Goal: Task Accomplishment & Management: Complete application form

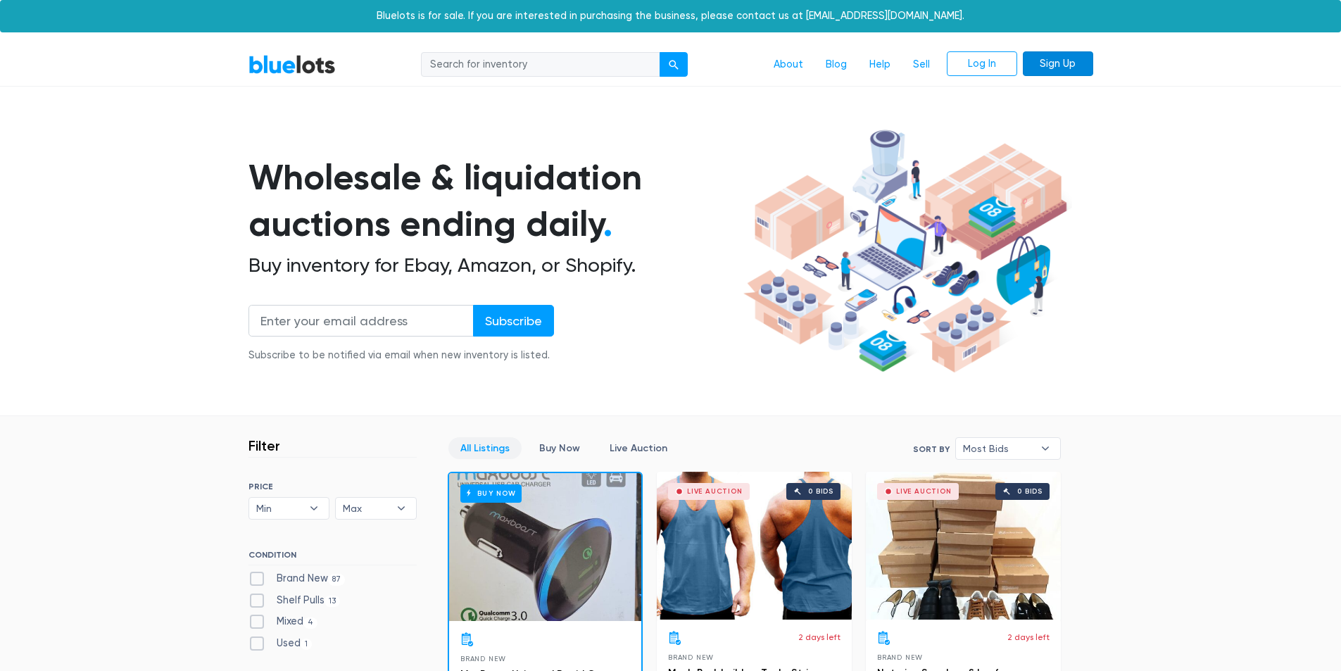
click at [1049, 64] on link "Sign Up" at bounding box center [1058, 63] width 70 height 25
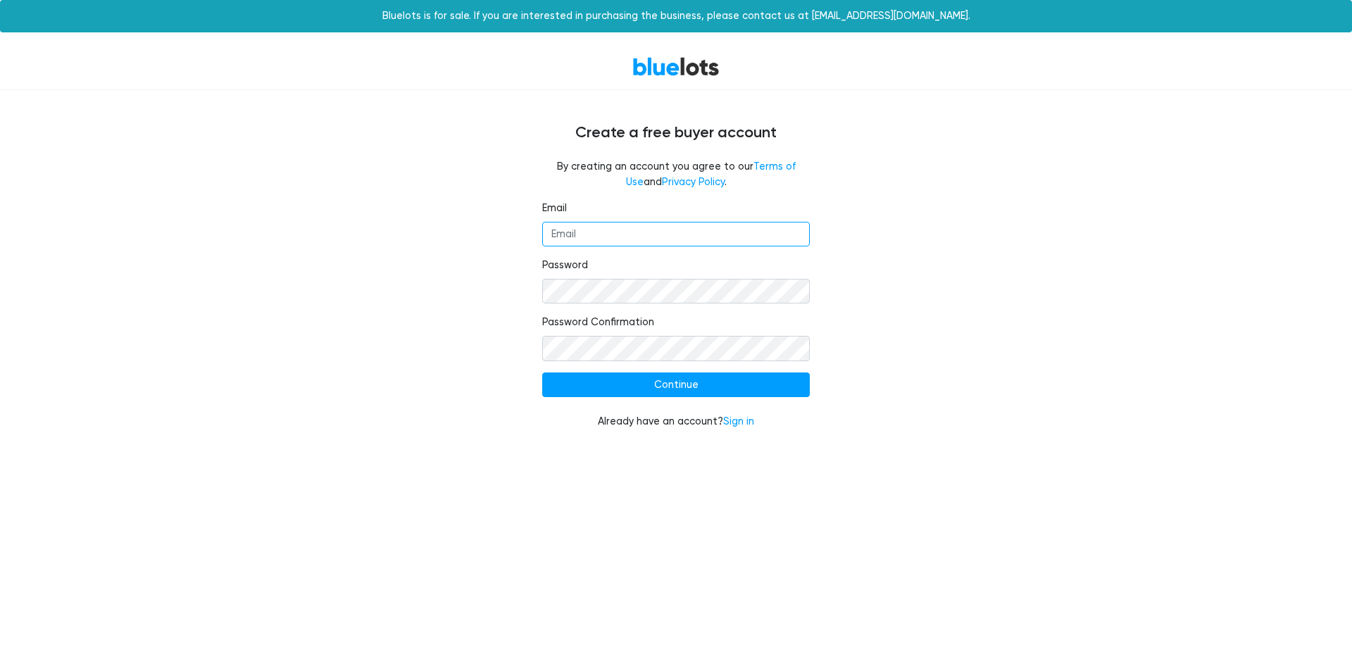
click at [589, 232] on input "Email" at bounding box center [676, 234] width 268 height 25
type input "elandgroups564@gmail.com"
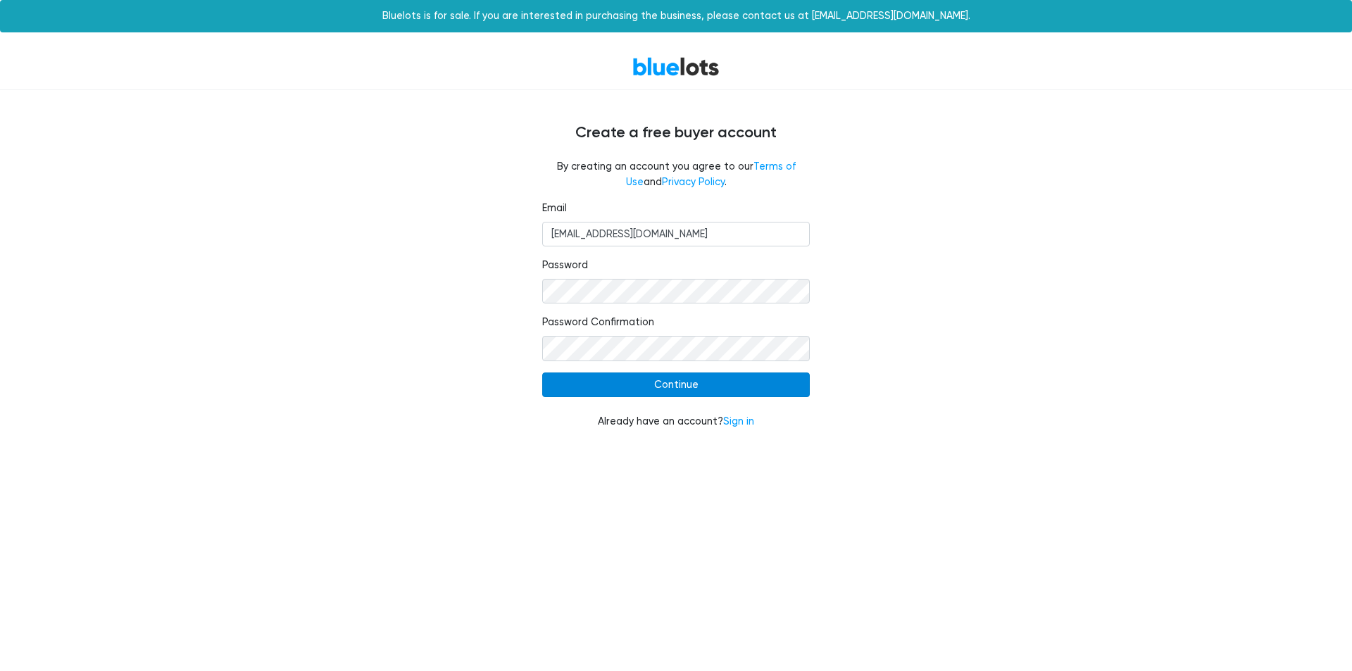
click at [635, 382] on input "Continue" at bounding box center [676, 385] width 268 height 25
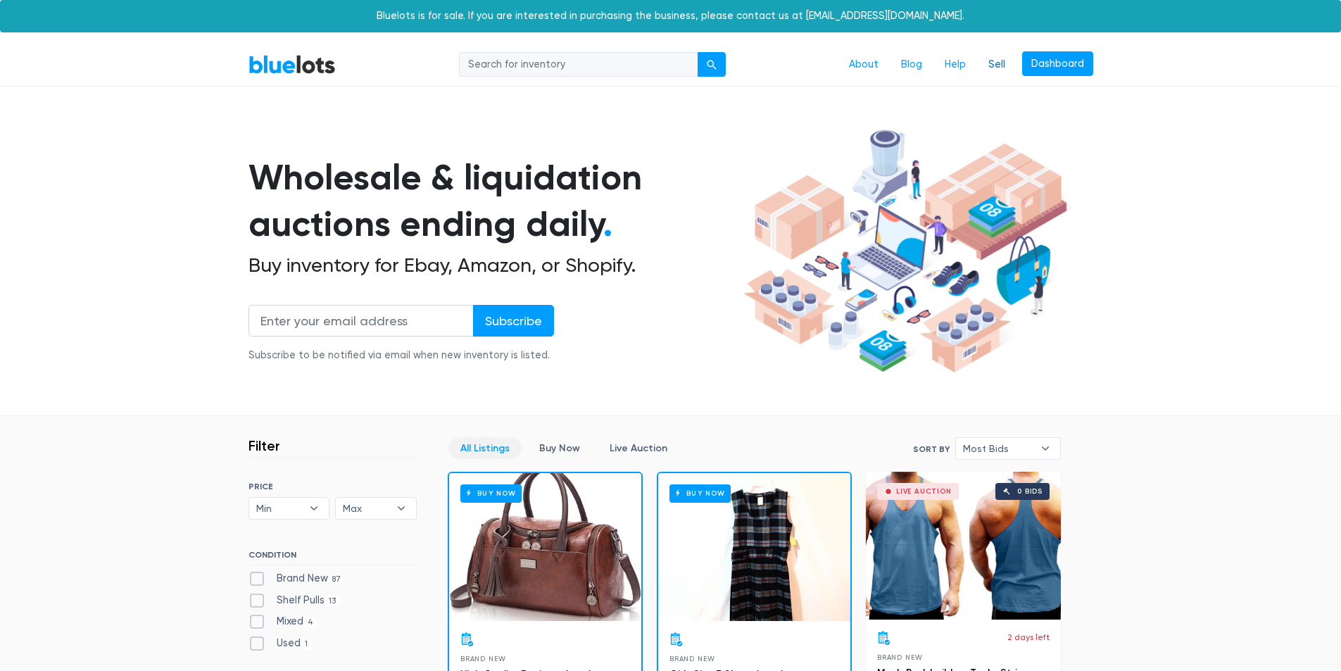
click at [999, 63] on link "Sell" at bounding box center [996, 64] width 39 height 27
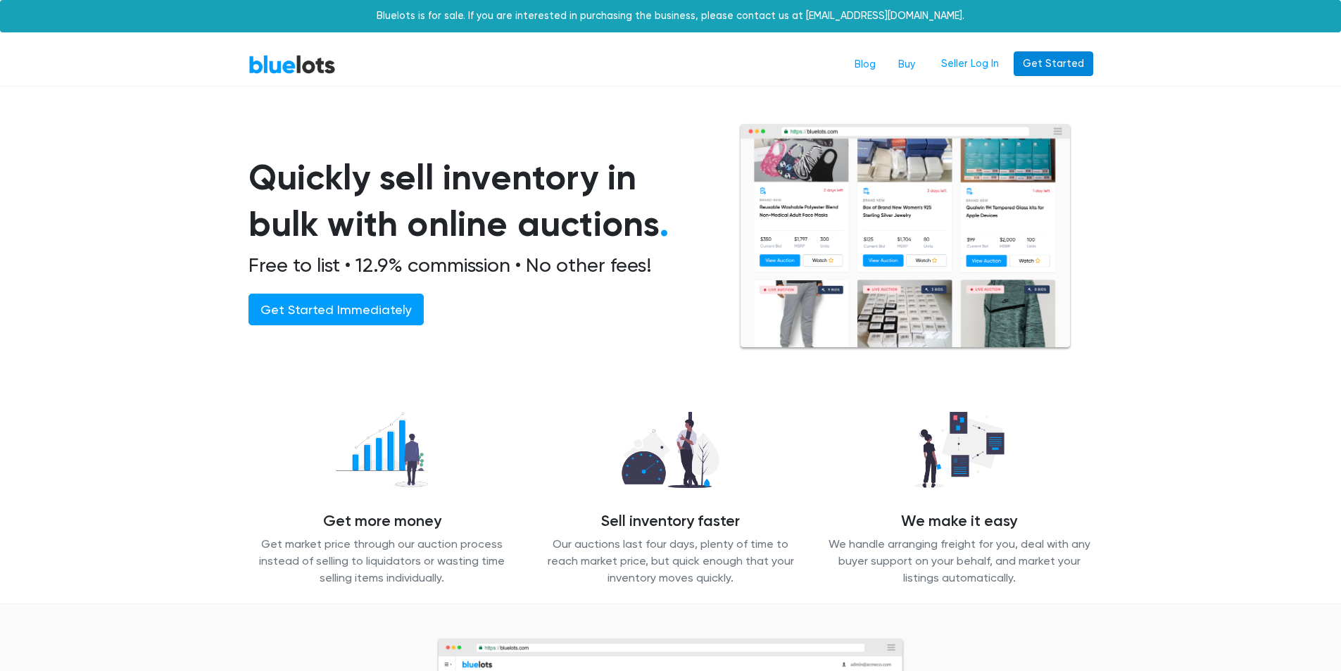
click at [1057, 65] on link "Get Started" at bounding box center [1054, 63] width 80 height 25
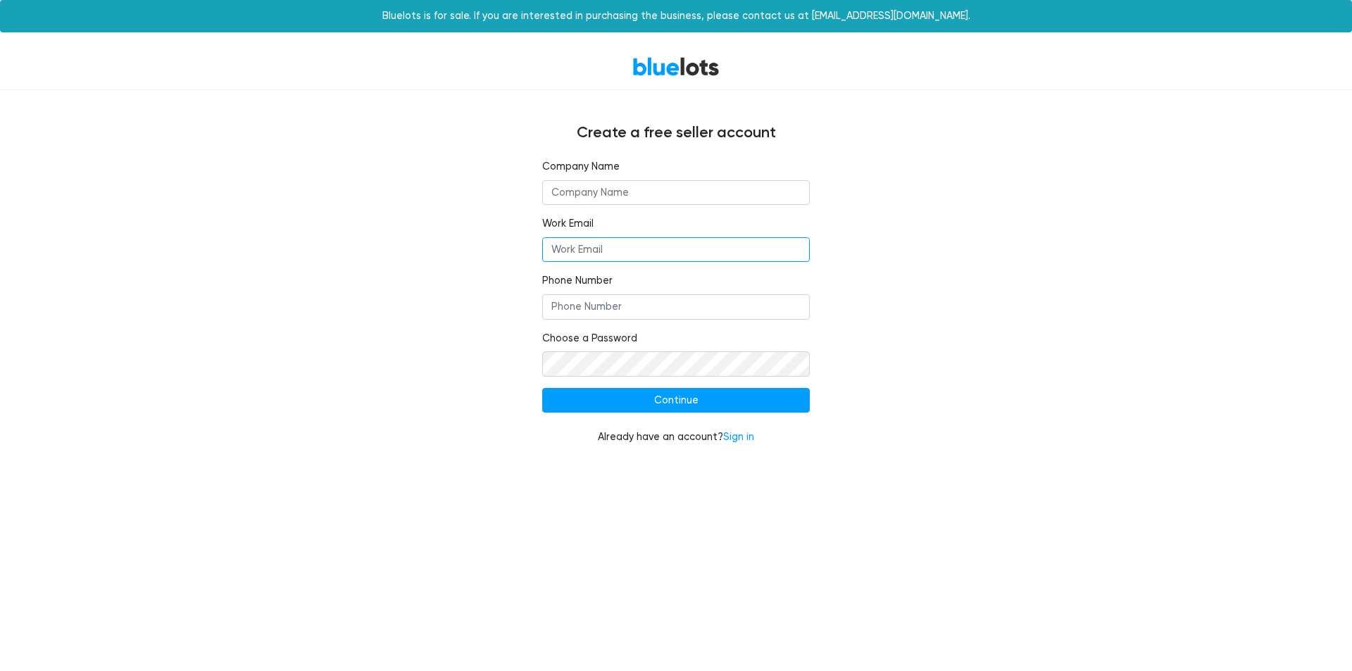
type input "[EMAIL_ADDRESS][DOMAIN_NAME]"
click at [653, 193] on input "text" at bounding box center [676, 192] width 268 height 25
type input "Eland Groups"
type input "300859090"
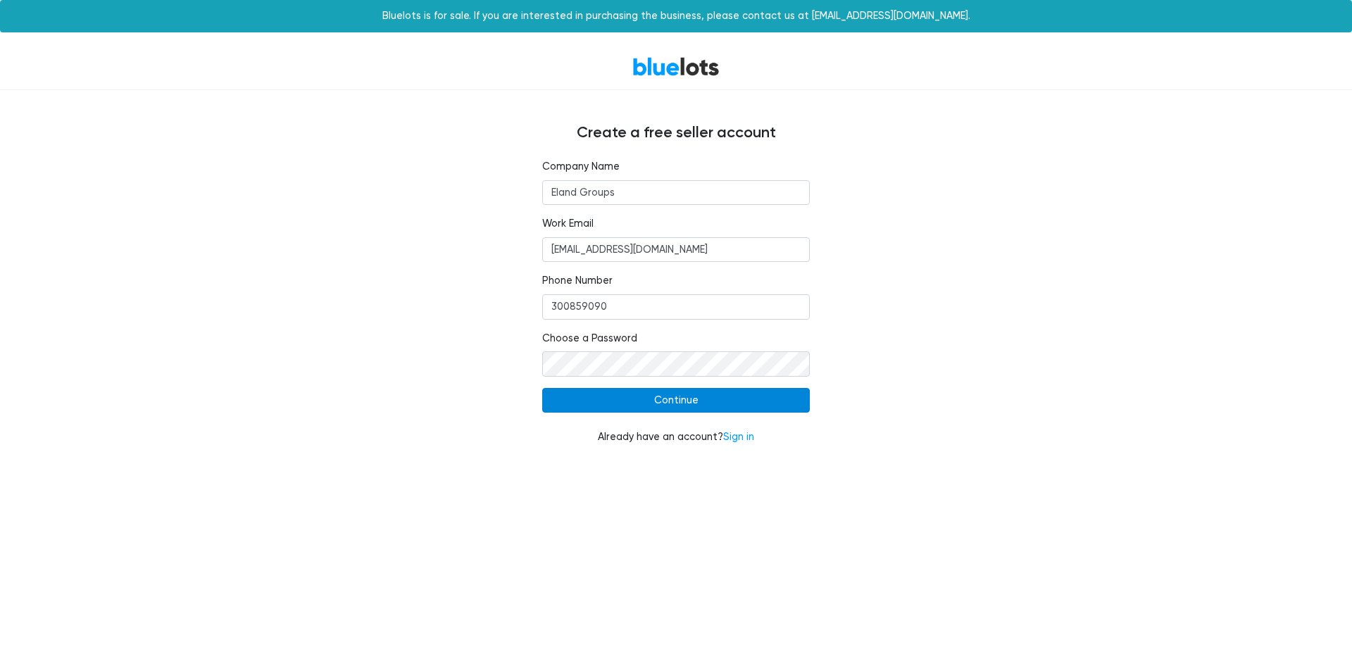
click at [634, 403] on input "Continue" at bounding box center [676, 400] width 268 height 25
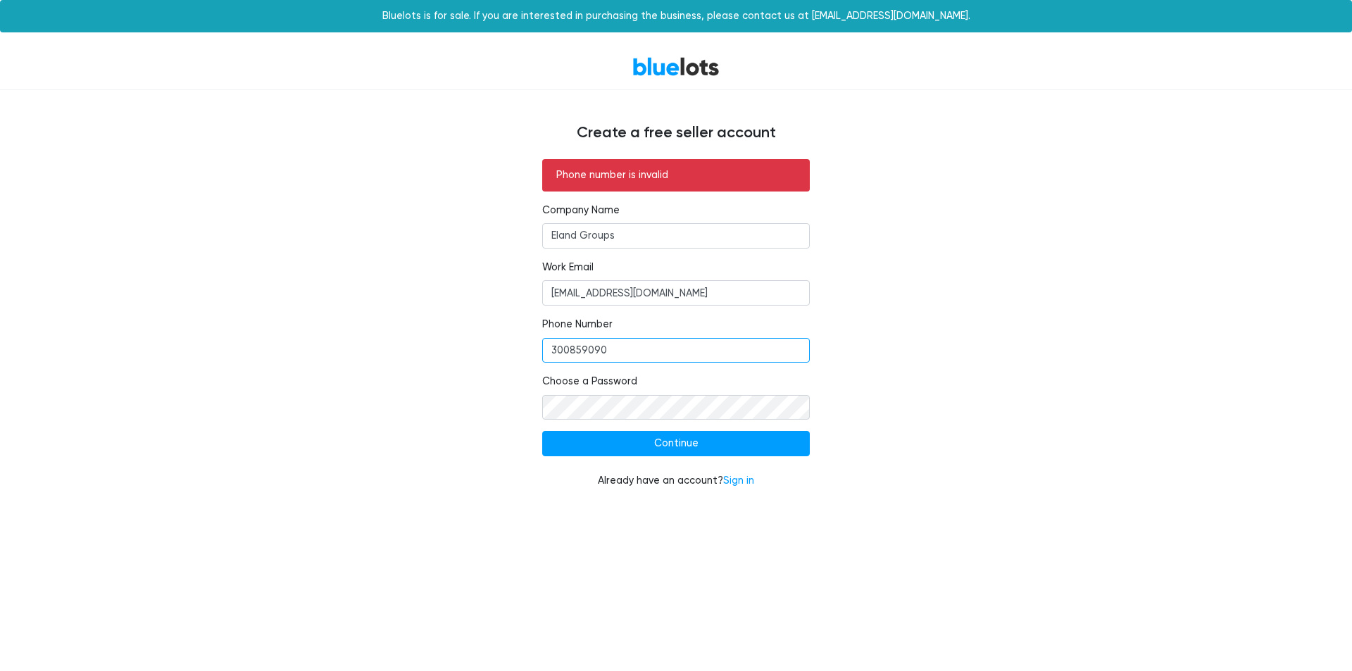
click at [632, 353] on input "300859090" at bounding box center [676, 350] width 268 height 25
click at [582, 354] on input "300859090" at bounding box center [676, 350] width 268 height 25
type input "3008589090"
click at [652, 449] on input "Continue" at bounding box center [676, 443] width 268 height 25
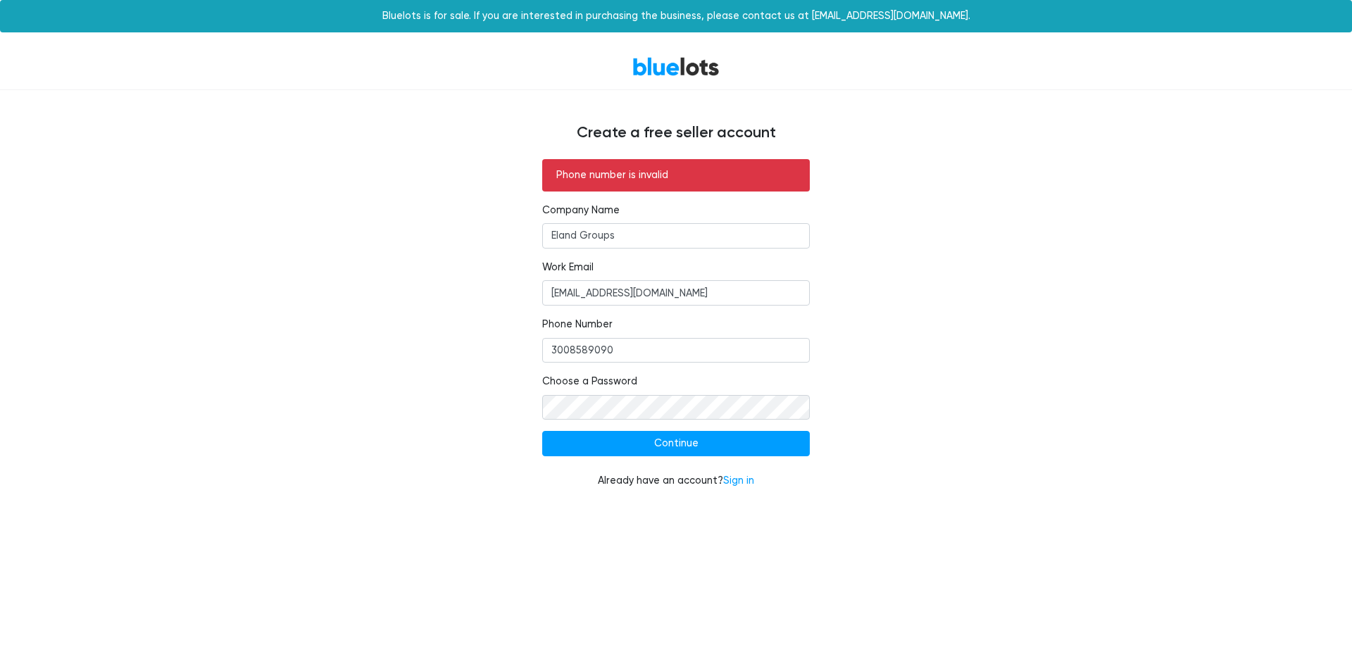
click at [856, 277] on div "Phone number is invalid Company Name Eland Groups Work Email elandgroups564@gma…" at bounding box center [676, 332] width 866 height 346
click at [637, 443] on input "Continue" at bounding box center [676, 443] width 268 height 25
click at [648, 441] on input "Continue" at bounding box center [676, 443] width 268 height 25
click at [735, 483] on link "Sign in" at bounding box center [738, 481] width 31 height 12
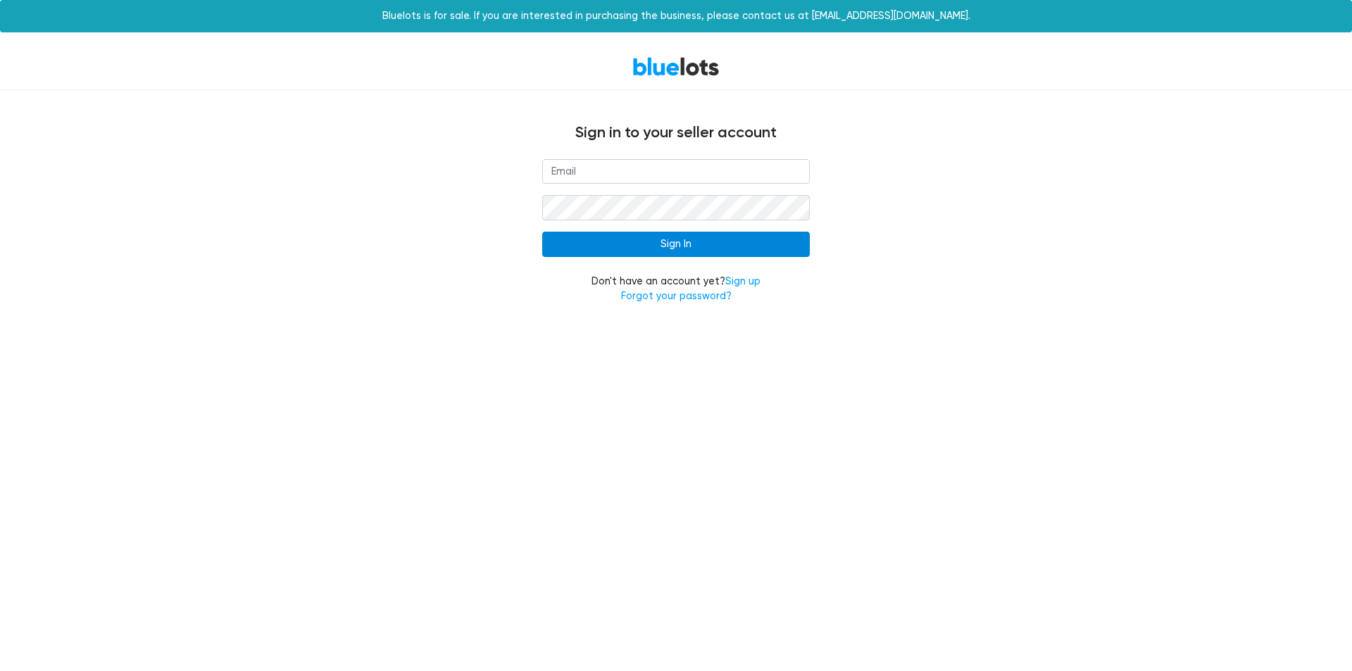
type input "[EMAIL_ADDRESS][DOMAIN_NAME]"
click at [634, 245] on input "Sign In" at bounding box center [676, 244] width 268 height 25
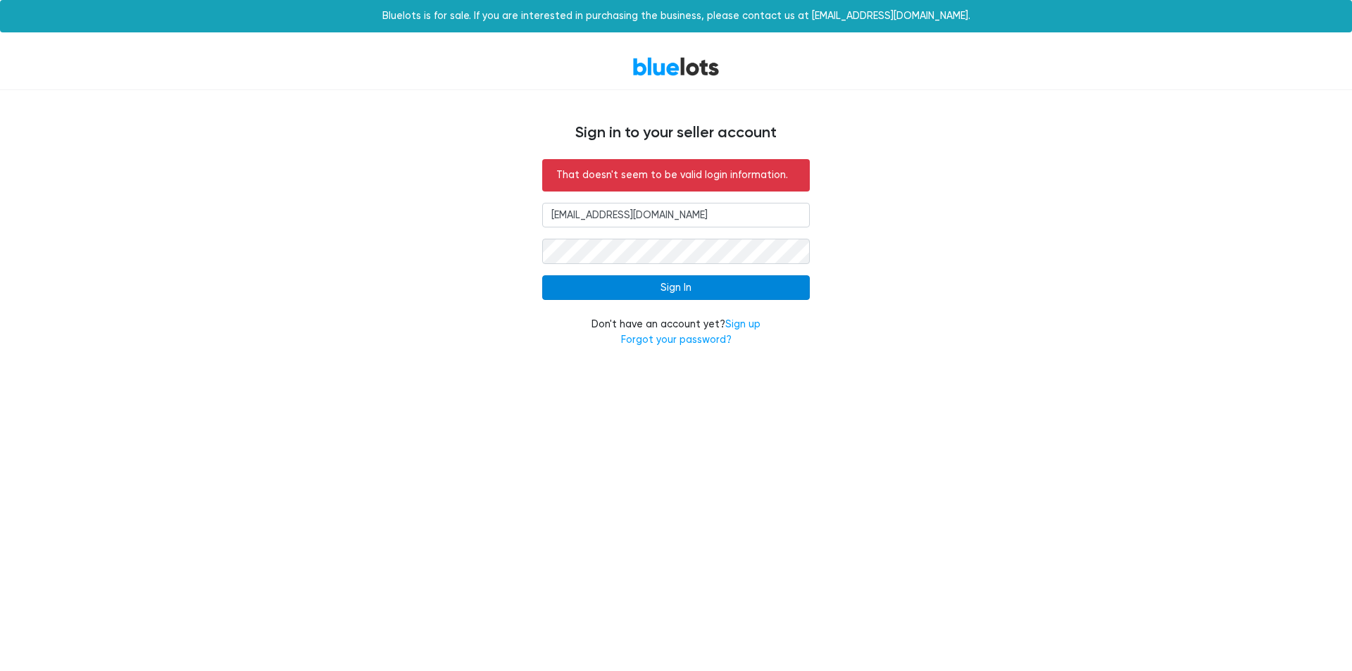
click at [679, 290] on input "Sign In" at bounding box center [676, 287] width 268 height 25
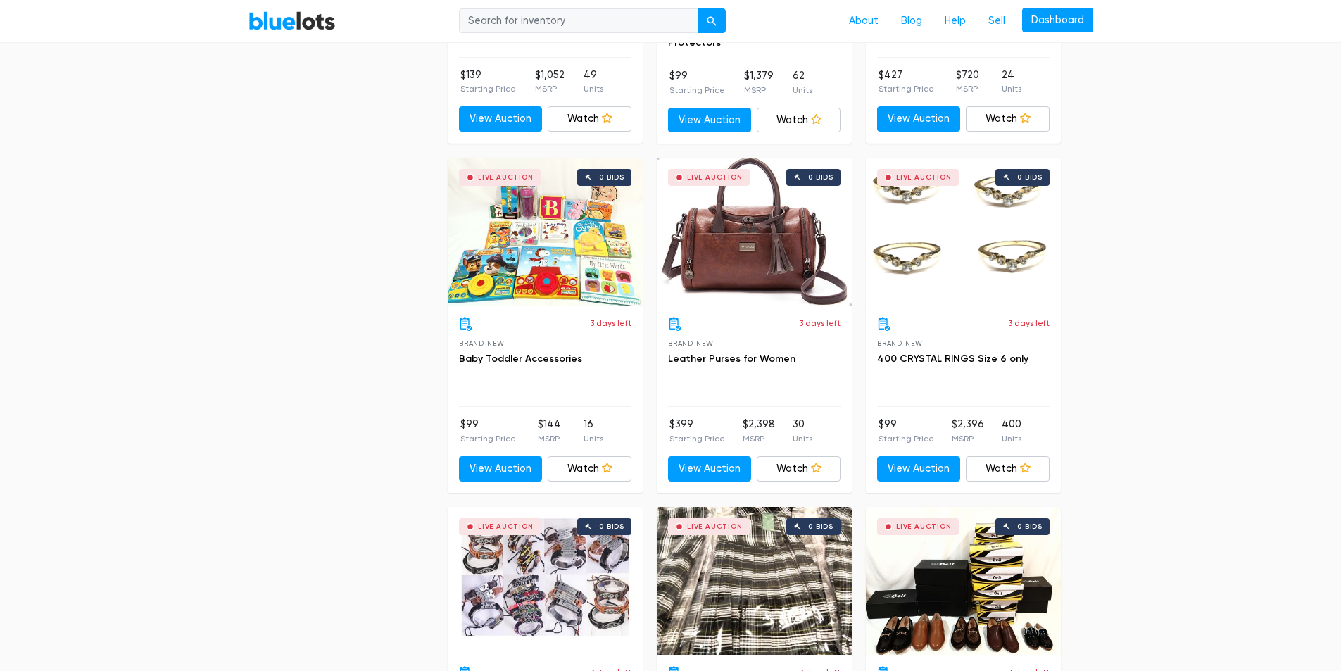
scroll to position [5352, 0]
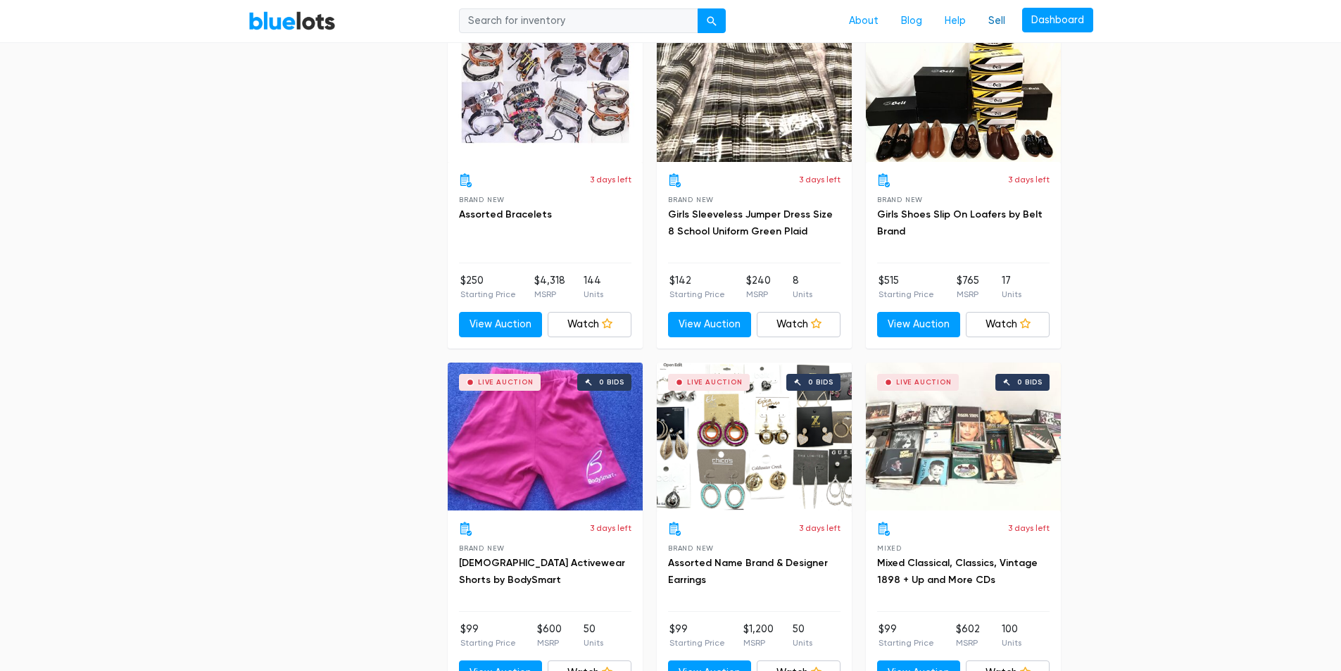
click at [997, 21] on link "Sell" at bounding box center [996, 21] width 39 height 27
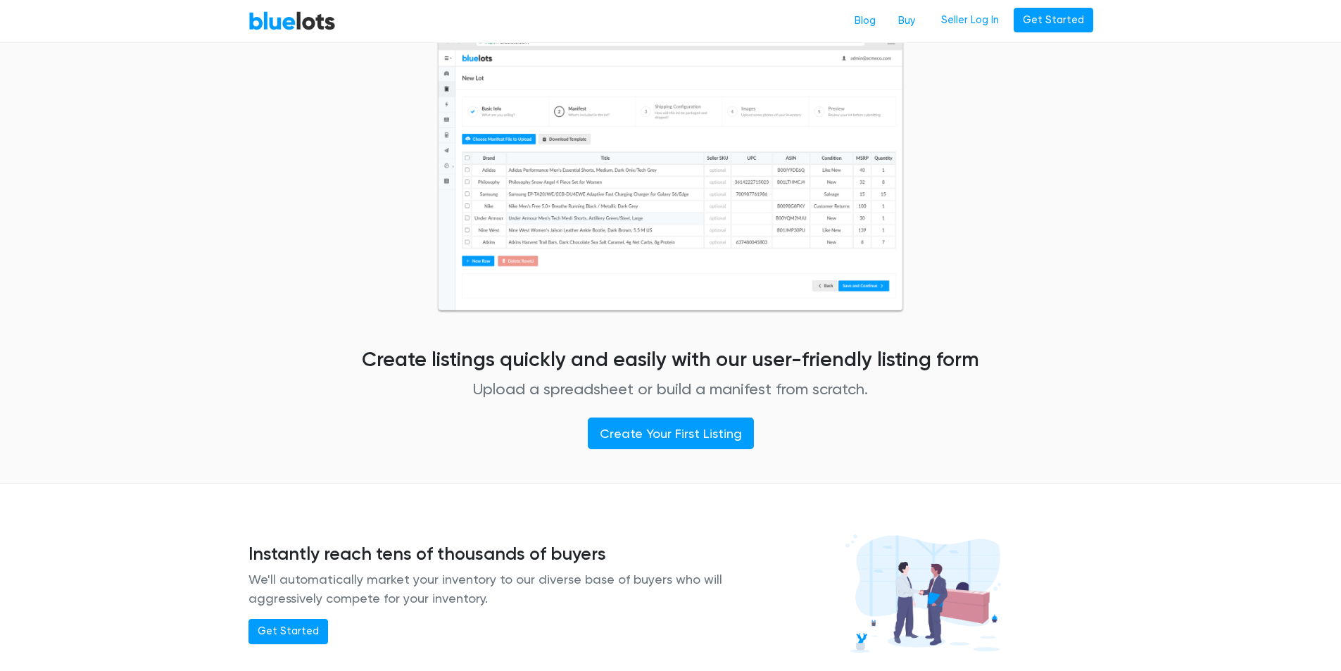
scroll to position [775, 0]
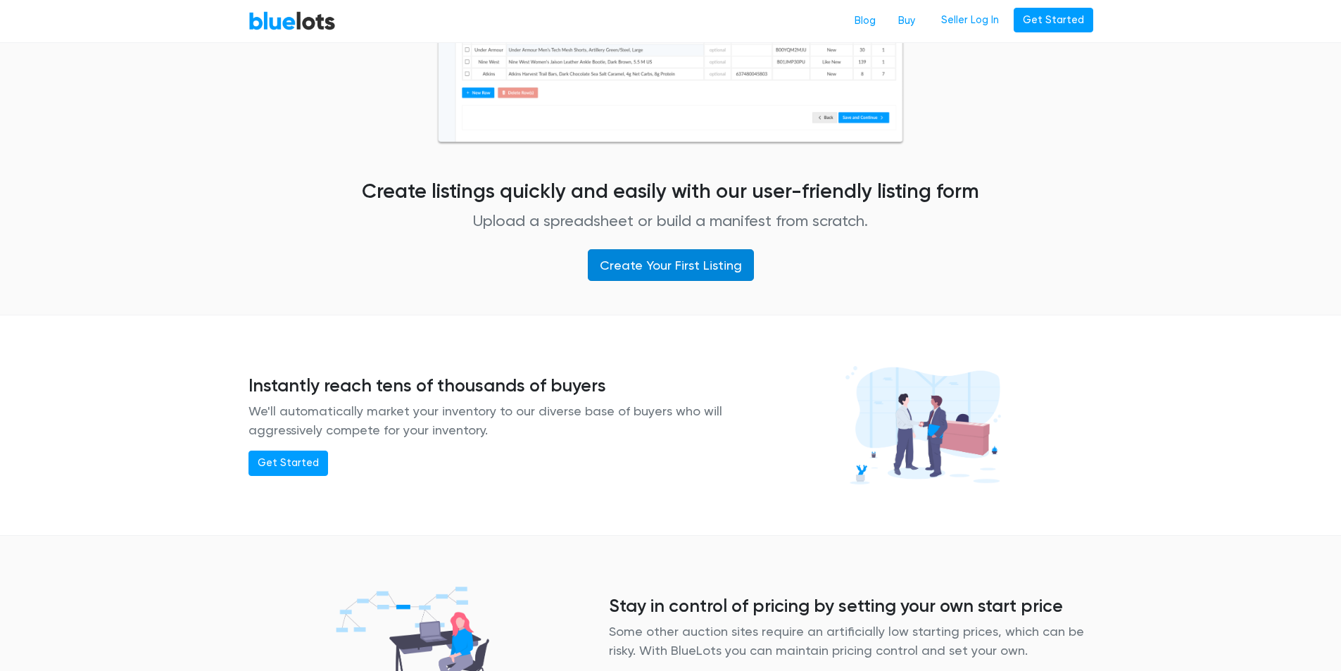
click at [656, 270] on link "Create Your First Listing" at bounding box center [671, 265] width 166 height 32
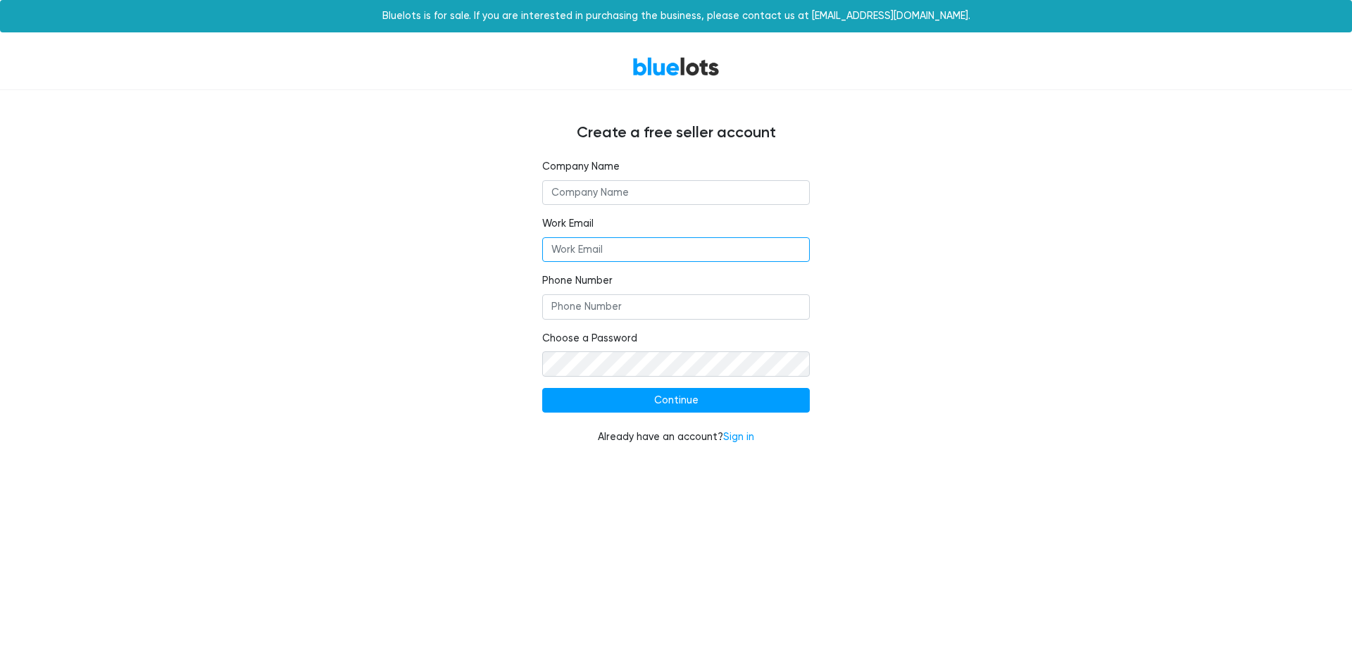
type input "[EMAIL_ADDRESS][DOMAIN_NAME]"
click at [598, 193] on input "text" at bounding box center [676, 192] width 268 height 25
type input "Eland Groups"
click at [582, 311] on input "300859090" at bounding box center [676, 306] width 268 height 25
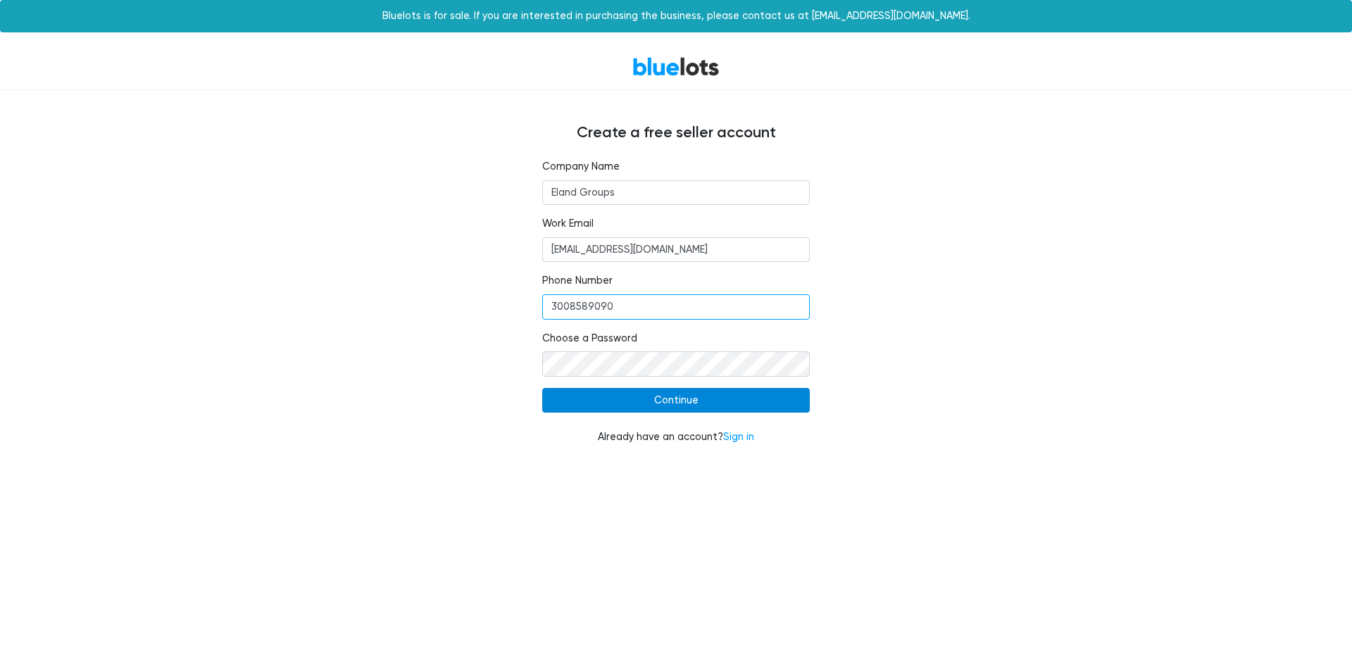
type input "3008589090"
click at [630, 403] on input "Continue" at bounding box center [676, 400] width 268 height 25
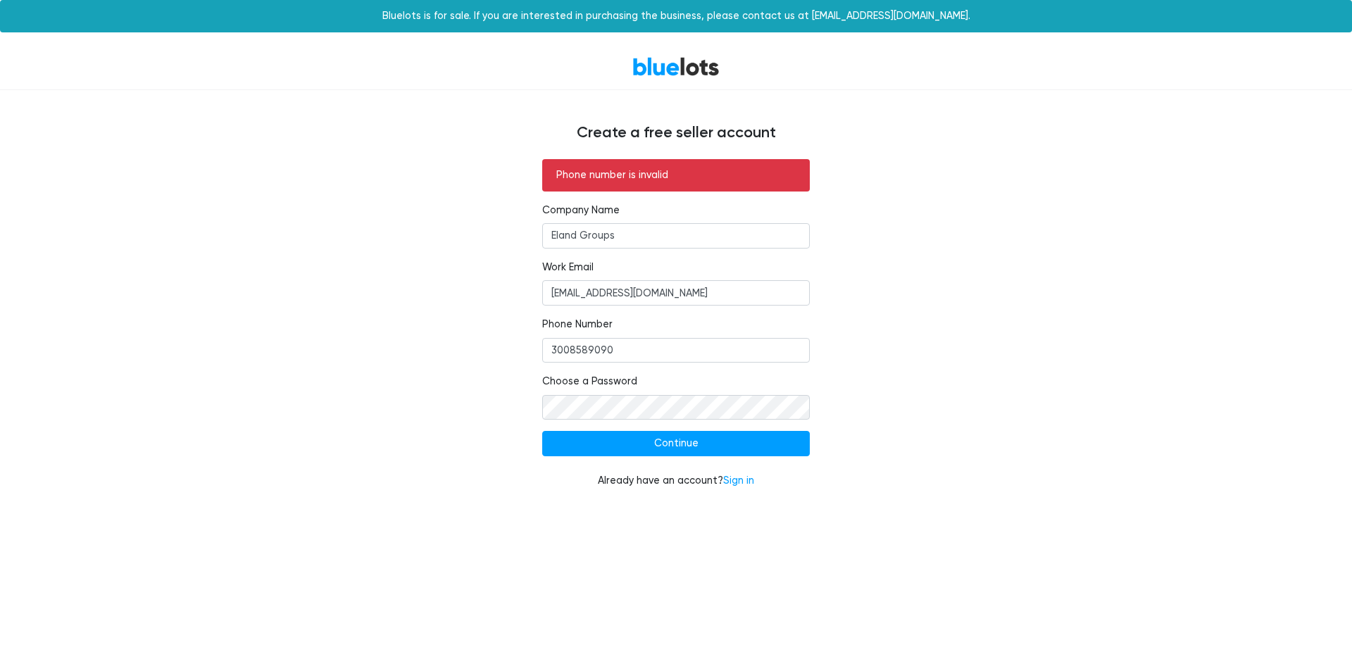
click at [660, 482] on div "Already have an account? Sign in" at bounding box center [676, 480] width 268 height 15
